Goal: Task Accomplishment & Management: Manage account settings

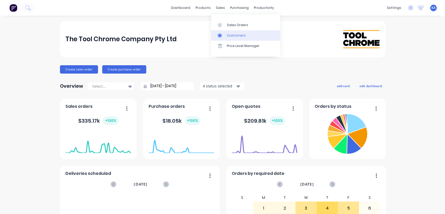
click at [232, 34] on div "Customers" at bounding box center [236, 35] width 19 height 5
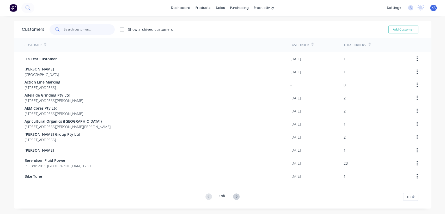
click at [77, 32] on input "text" at bounding box center [89, 29] width 51 height 10
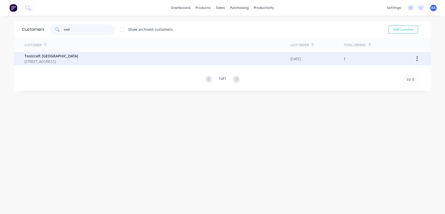
type input "tool"
click at [78, 57] on span "Toolcraft [GEOGRAPHIC_DATA]" at bounding box center [52, 55] width 54 height 5
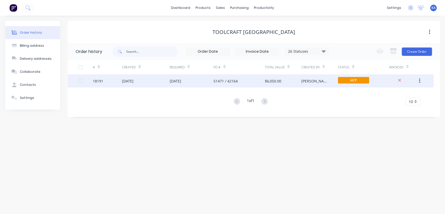
click at [178, 79] on div "[DATE]" at bounding box center [175, 80] width 11 height 5
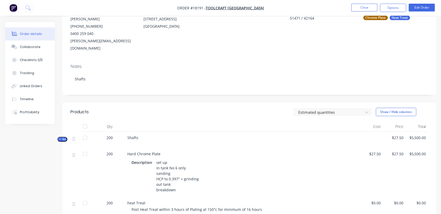
scroll to position [87, 0]
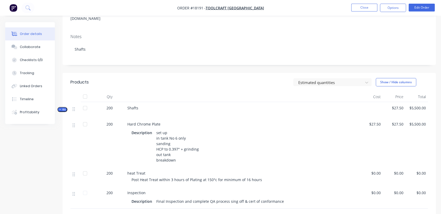
click at [112, 105] on span "200" at bounding box center [109, 107] width 6 height 5
click at [111, 105] on span "200" at bounding box center [109, 107] width 6 height 5
click at [424, 5] on button "Edit Order" at bounding box center [422, 8] width 26 height 8
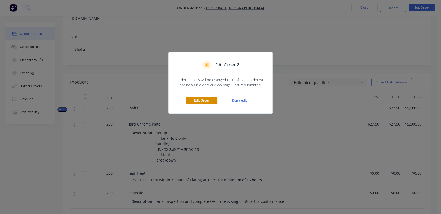
click at [203, 100] on button "Edit Order" at bounding box center [201, 101] width 31 height 8
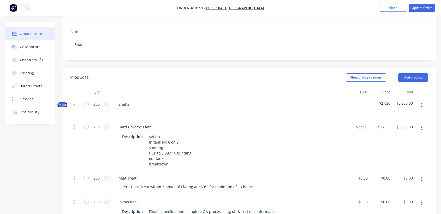
scroll to position [116, 0]
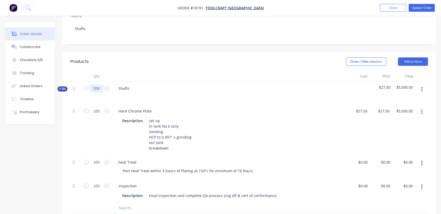
click at [98, 85] on input "200" at bounding box center [97, 89] width 14 height 8
type input "400"
type input "$11,000.00"
type input "400"
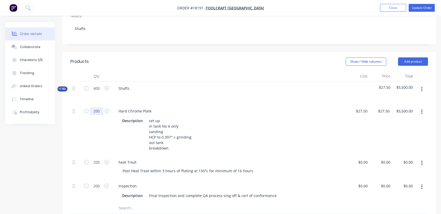
type input "400"
click at [98, 107] on input "400" at bounding box center [97, 111] width 14 height 8
click at [188, 92] on div at bounding box center [229, 96] width 231 height 8
click at [421, 7] on button "Update Order" at bounding box center [422, 8] width 26 height 8
